Goal: Information Seeking & Learning: Compare options

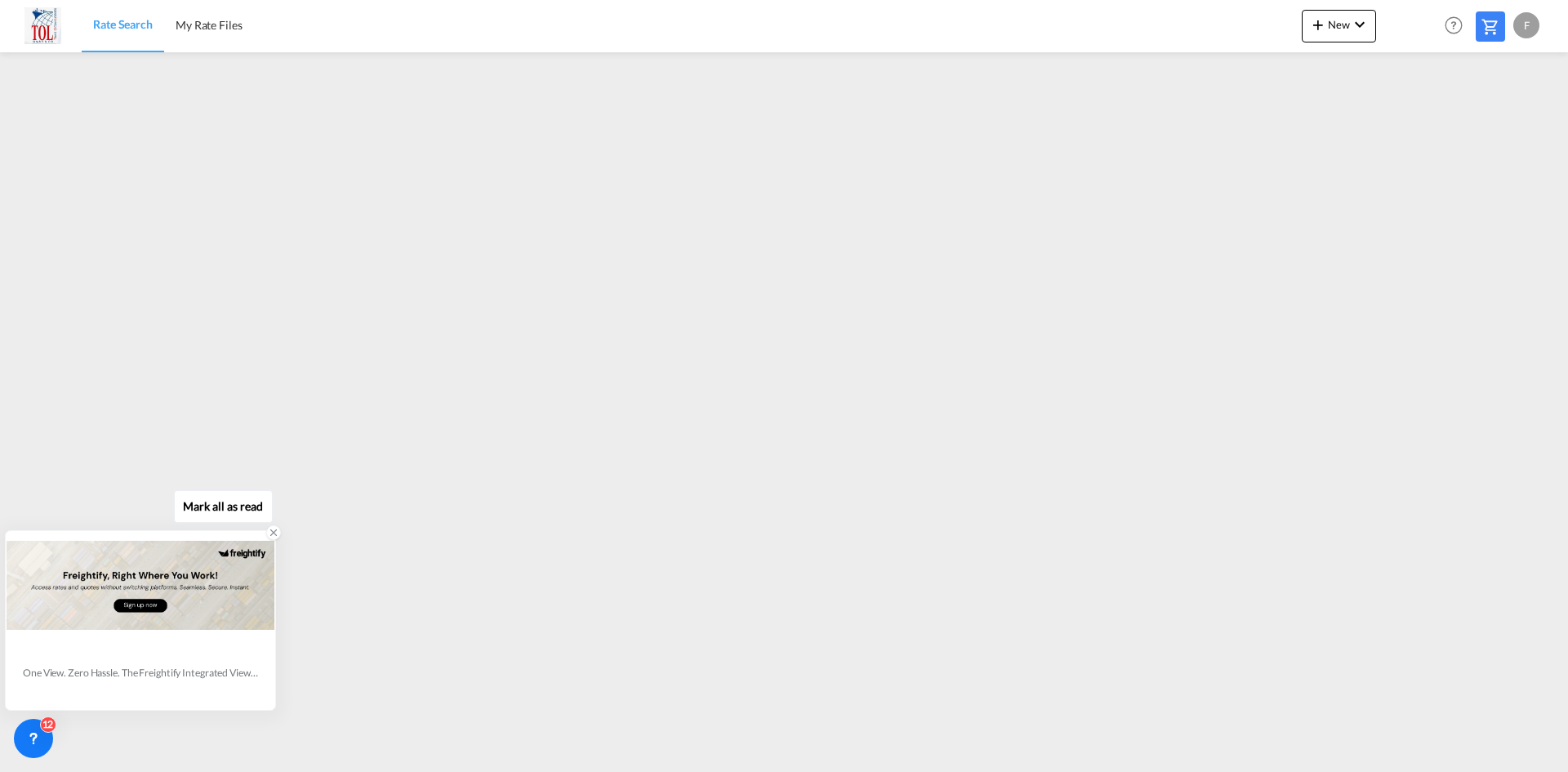
click at [270, 534] on icon at bounding box center [274, 533] width 12 height 12
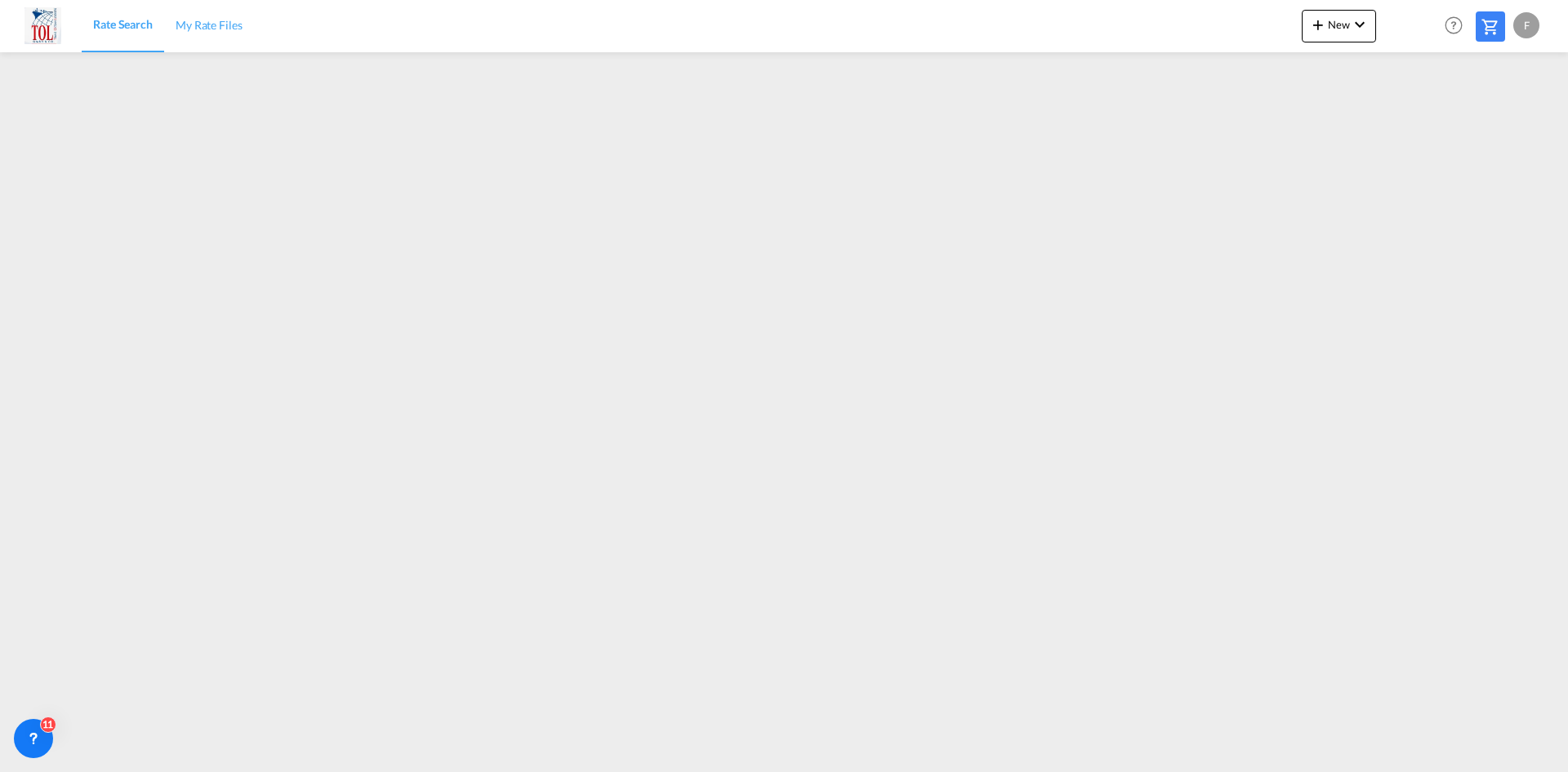
click at [206, 21] on span "My Rate Files" at bounding box center [209, 25] width 67 height 14
click at [117, 32] on span "Rate Search" at bounding box center [123, 25] width 59 height 14
